Goal: Task Accomplishment & Management: Manage account settings

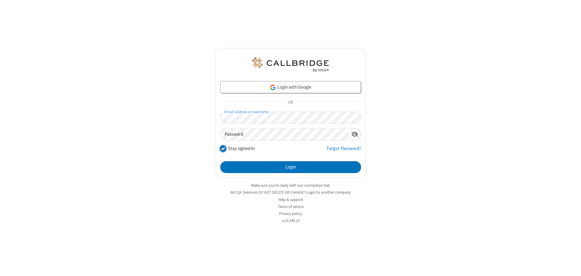
click at [223, 149] on input "Stay signed in" at bounding box center [223, 149] width 6 height 6
checkbox input "false"
click at [290, 167] on button "Login" at bounding box center [290, 167] width 141 height 12
click at [223, 149] on input "Stay signed in" at bounding box center [223, 149] width 6 height 6
checkbox input "false"
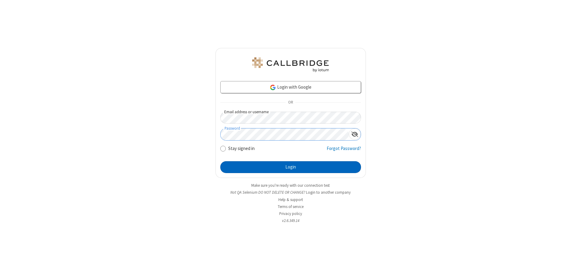
click at [290, 167] on button "Login" at bounding box center [290, 167] width 141 height 12
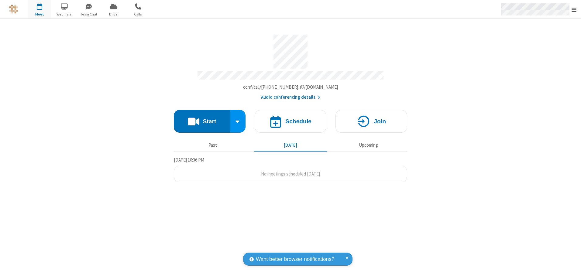
click at [574, 9] on span "Open menu" at bounding box center [574, 10] width 5 height 6
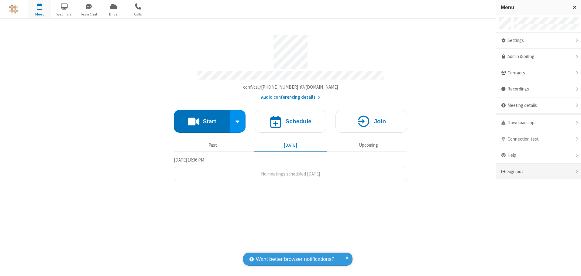
click at [538, 172] on div "Sign out" at bounding box center [538, 172] width 85 height 16
